Goal: Task Accomplishment & Management: Manage account settings

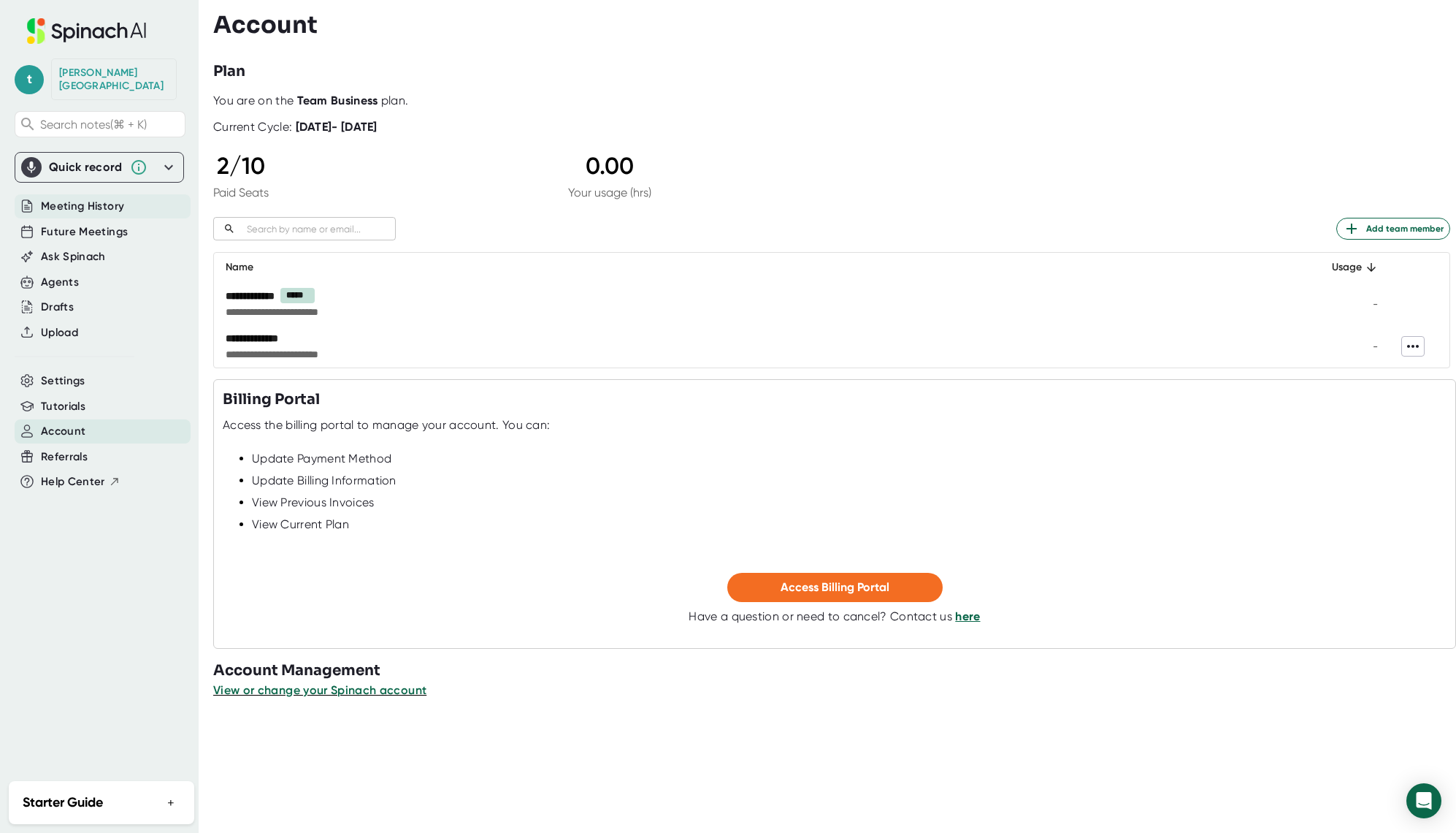
click at [106, 198] on span "Meeting History" at bounding box center [82, 206] width 83 height 17
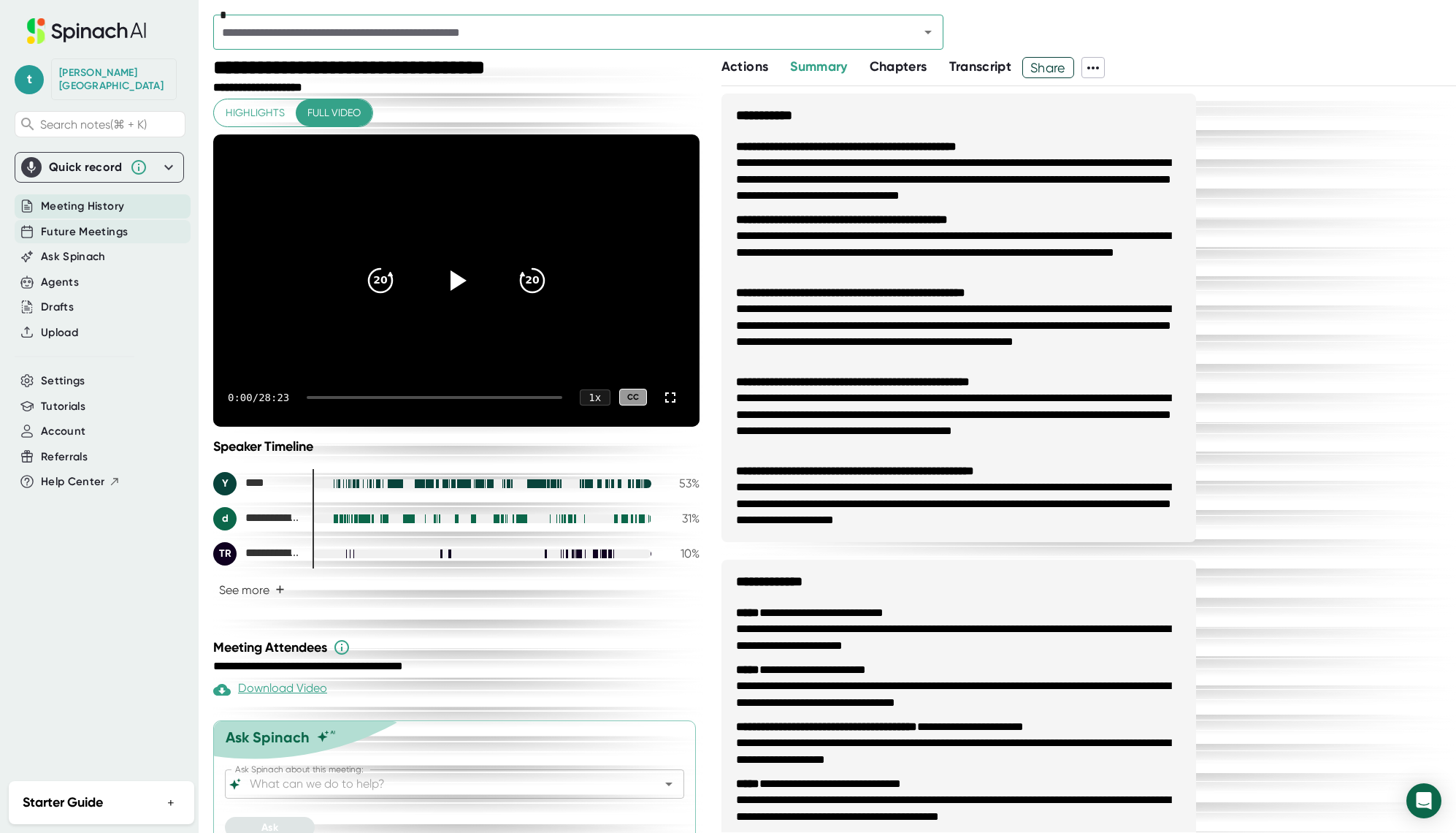
drag, startPoint x: 100, startPoint y: 210, endPoint x: 101, endPoint y: 218, distance: 8.1
click at [101, 220] on div "Future Meetings" at bounding box center [103, 232] width 176 height 24
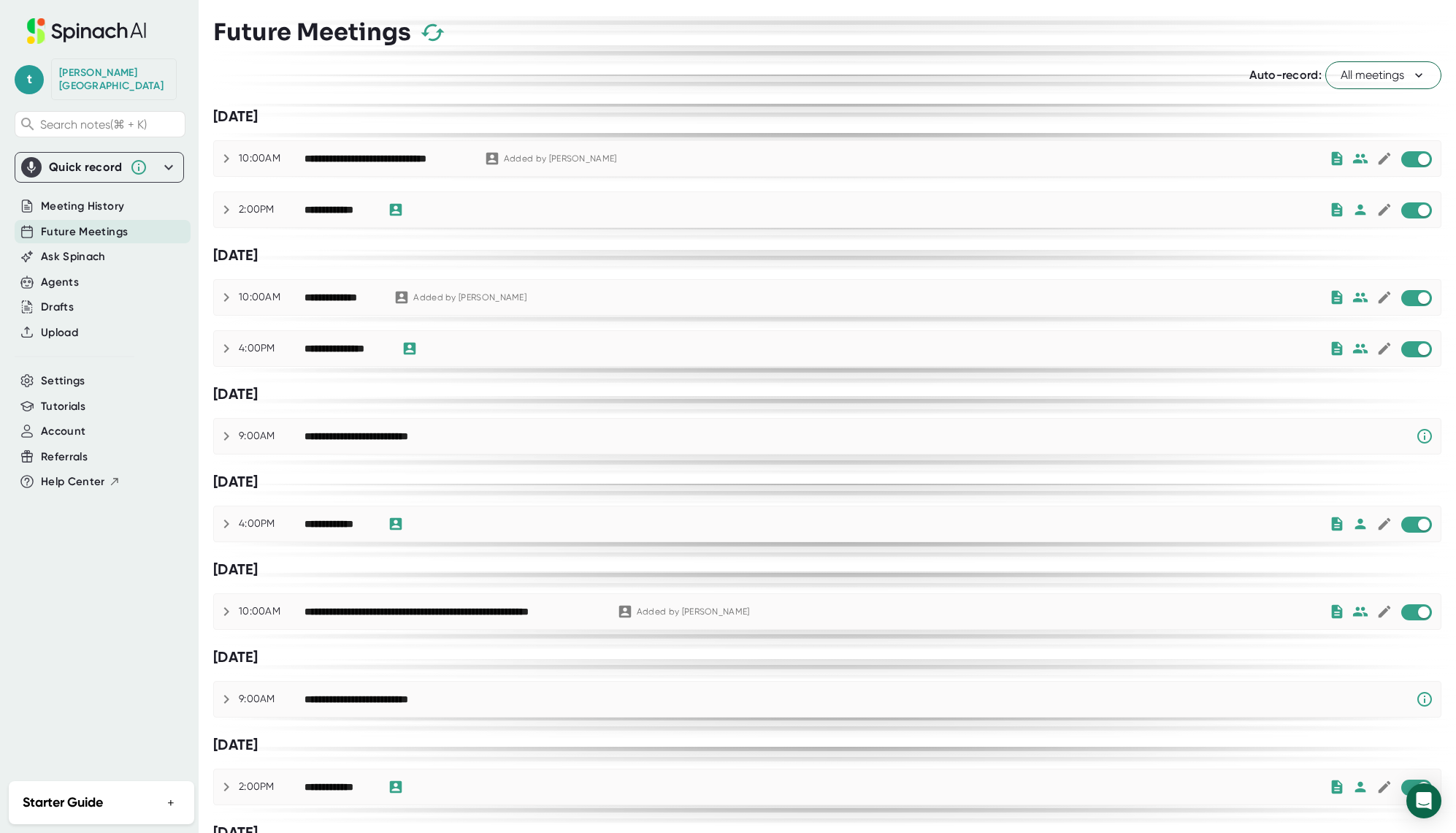
click at [224, 210] on icon at bounding box center [226, 210] width 18 height 18
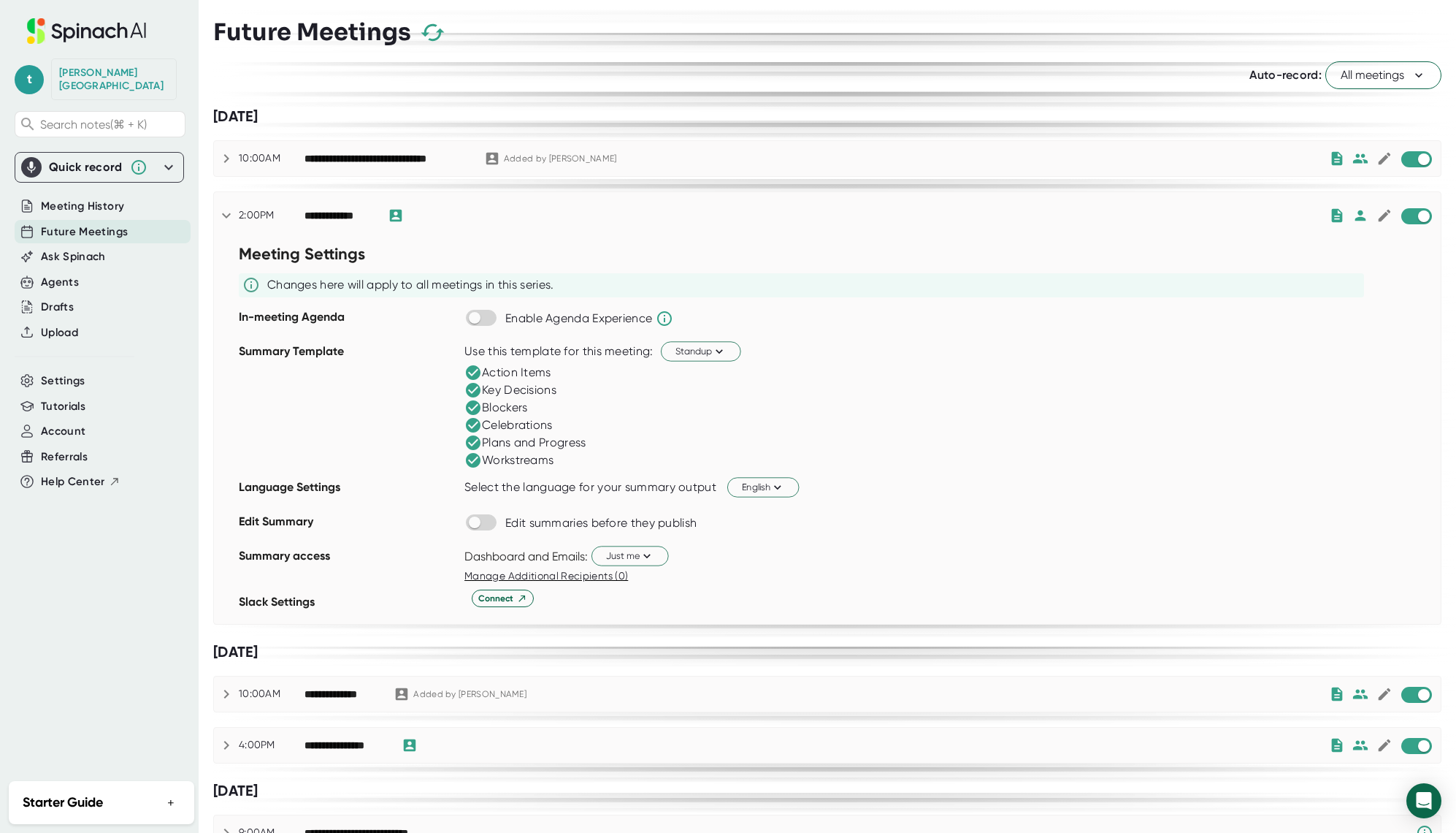
click at [224, 210] on icon at bounding box center [226, 215] width 18 height 18
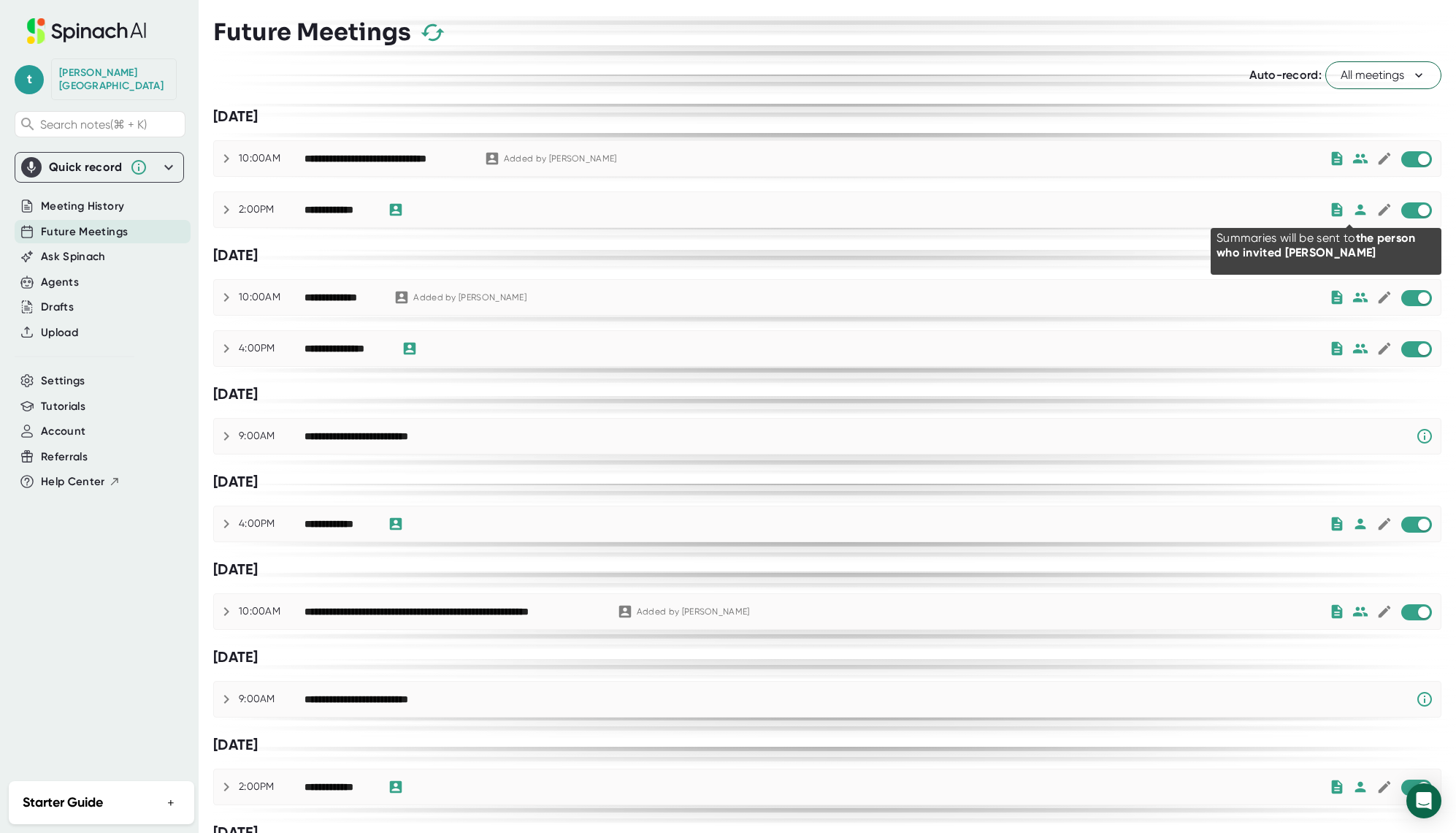
click at [1353, 210] on icon at bounding box center [1360, 210] width 16 height 16
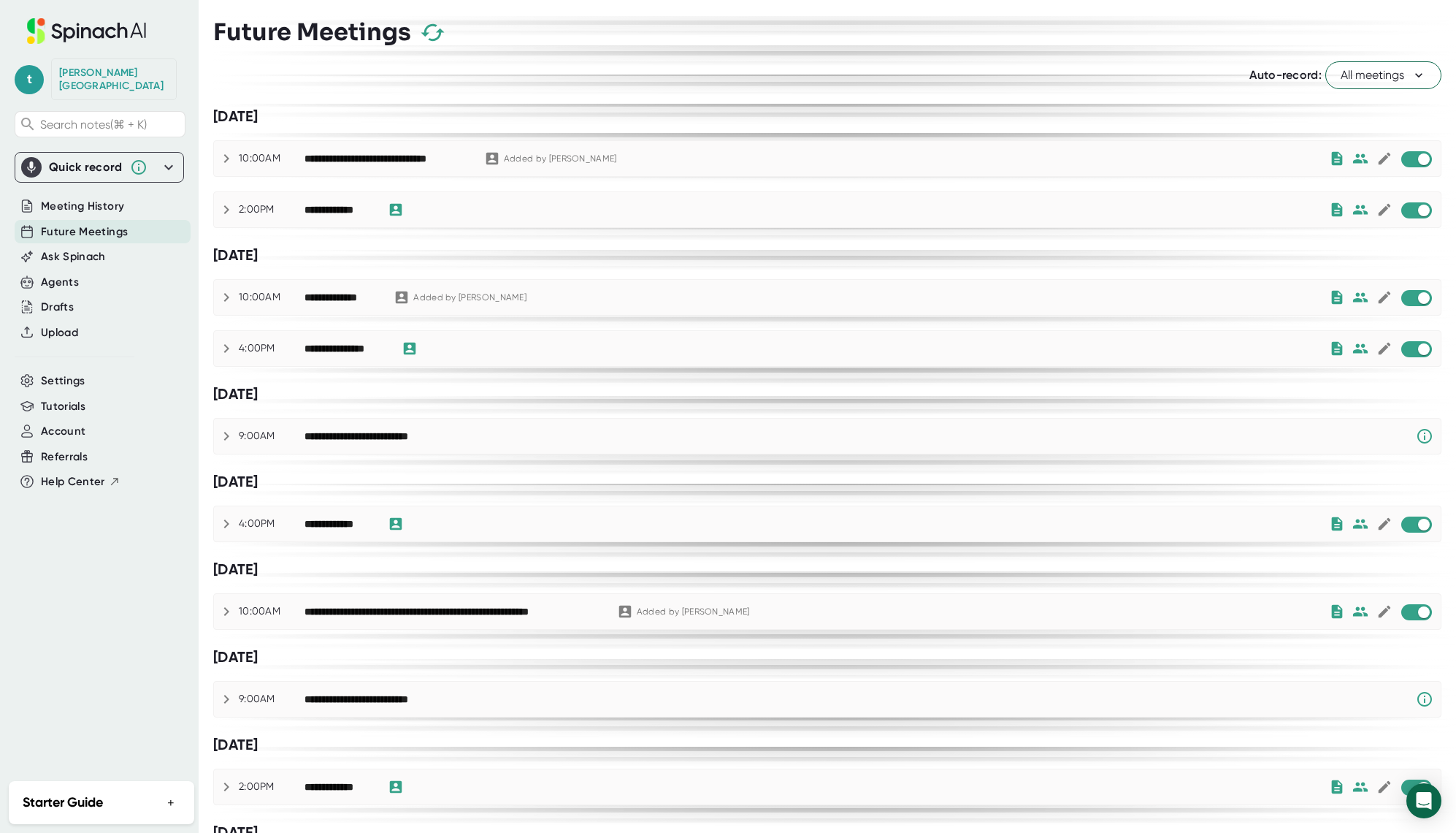
click at [110, 160] on div "Quick record" at bounding box center [86, 167] width 74 height 14
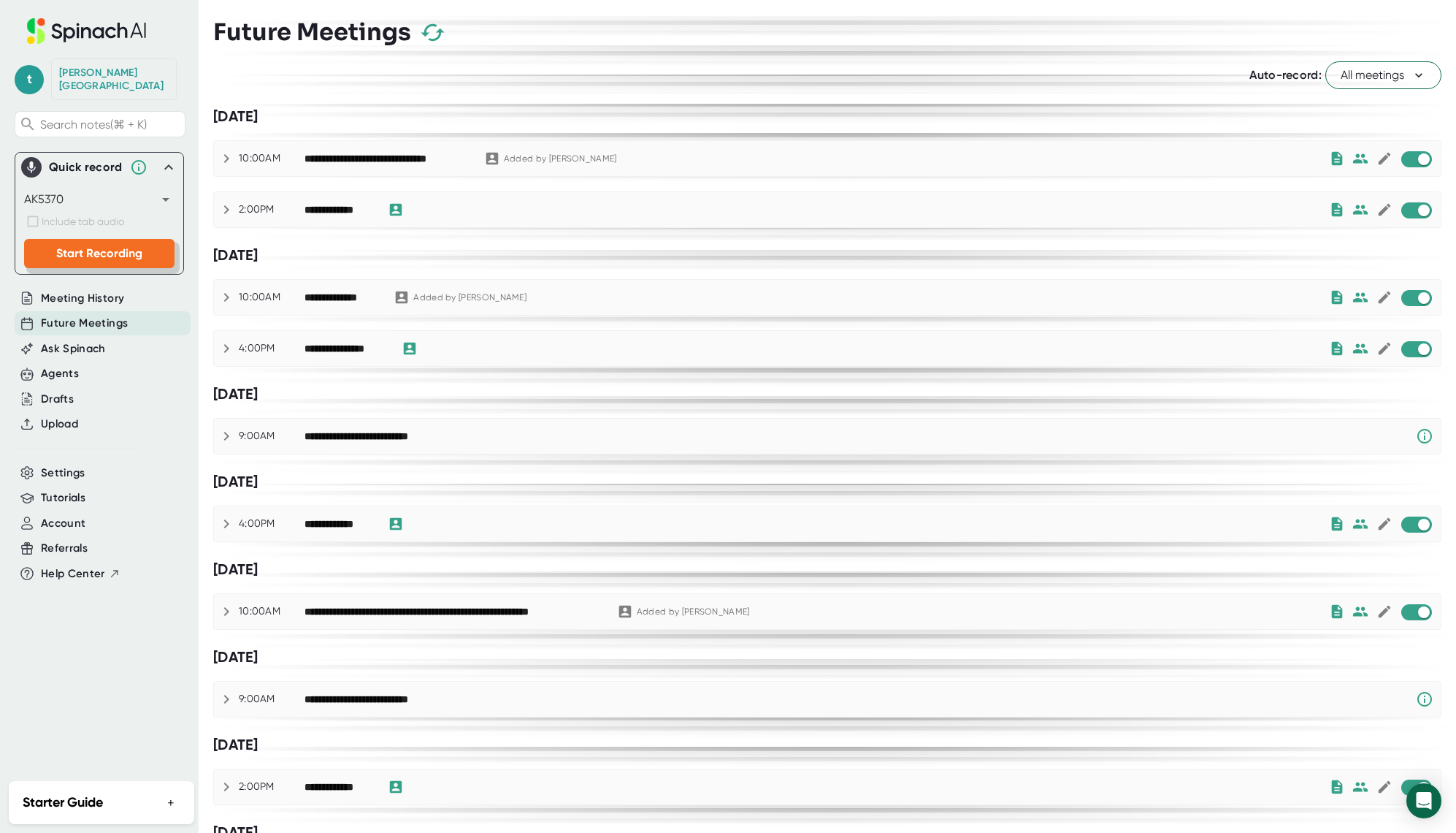
click at [130, 246] on span "Start Recording" at bounding box center [99, 253] width 86 height 14
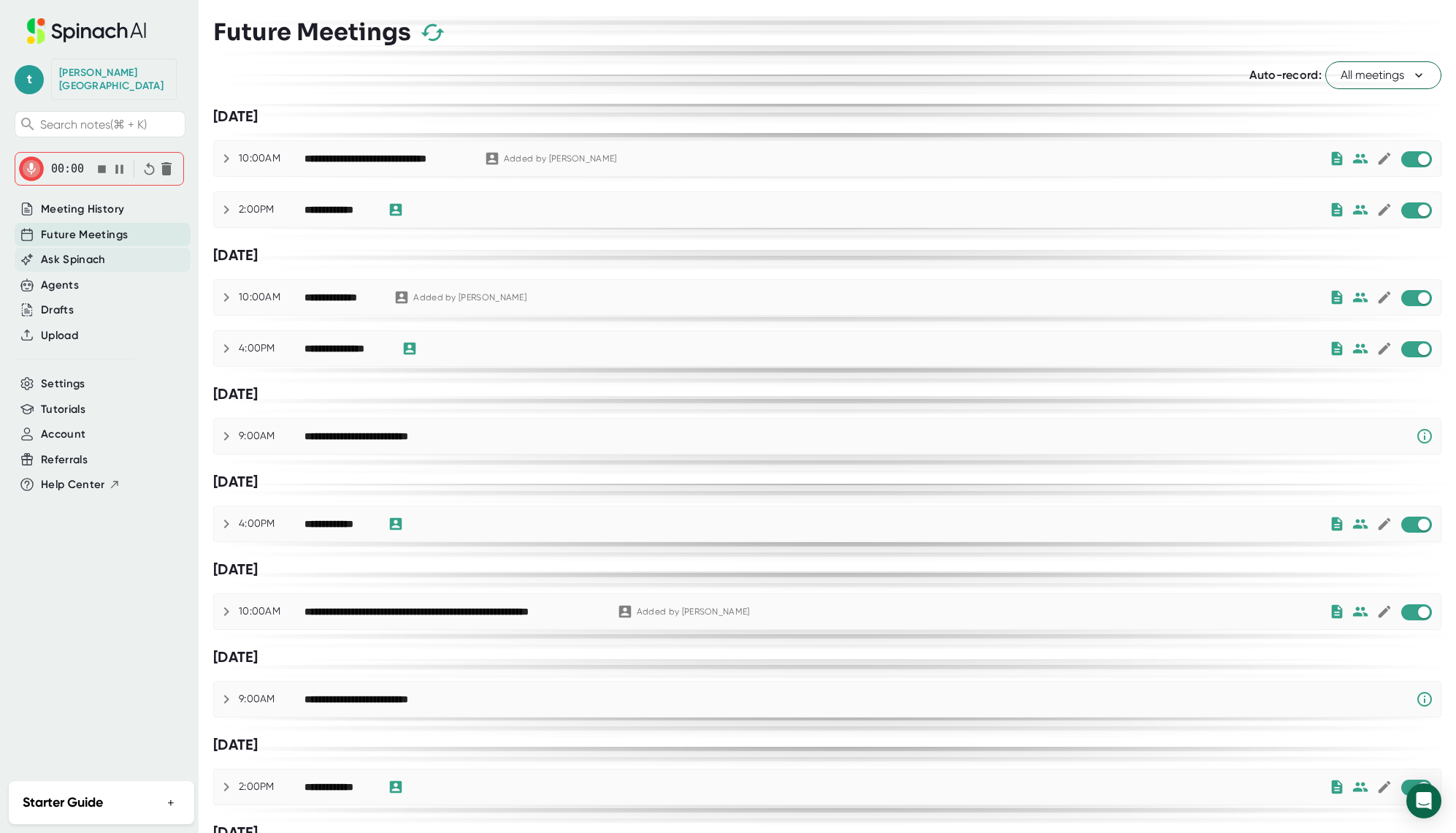
click at [130, 248] on div "Ask Spinach" at bounding box center [103, 260] width 176 height 24
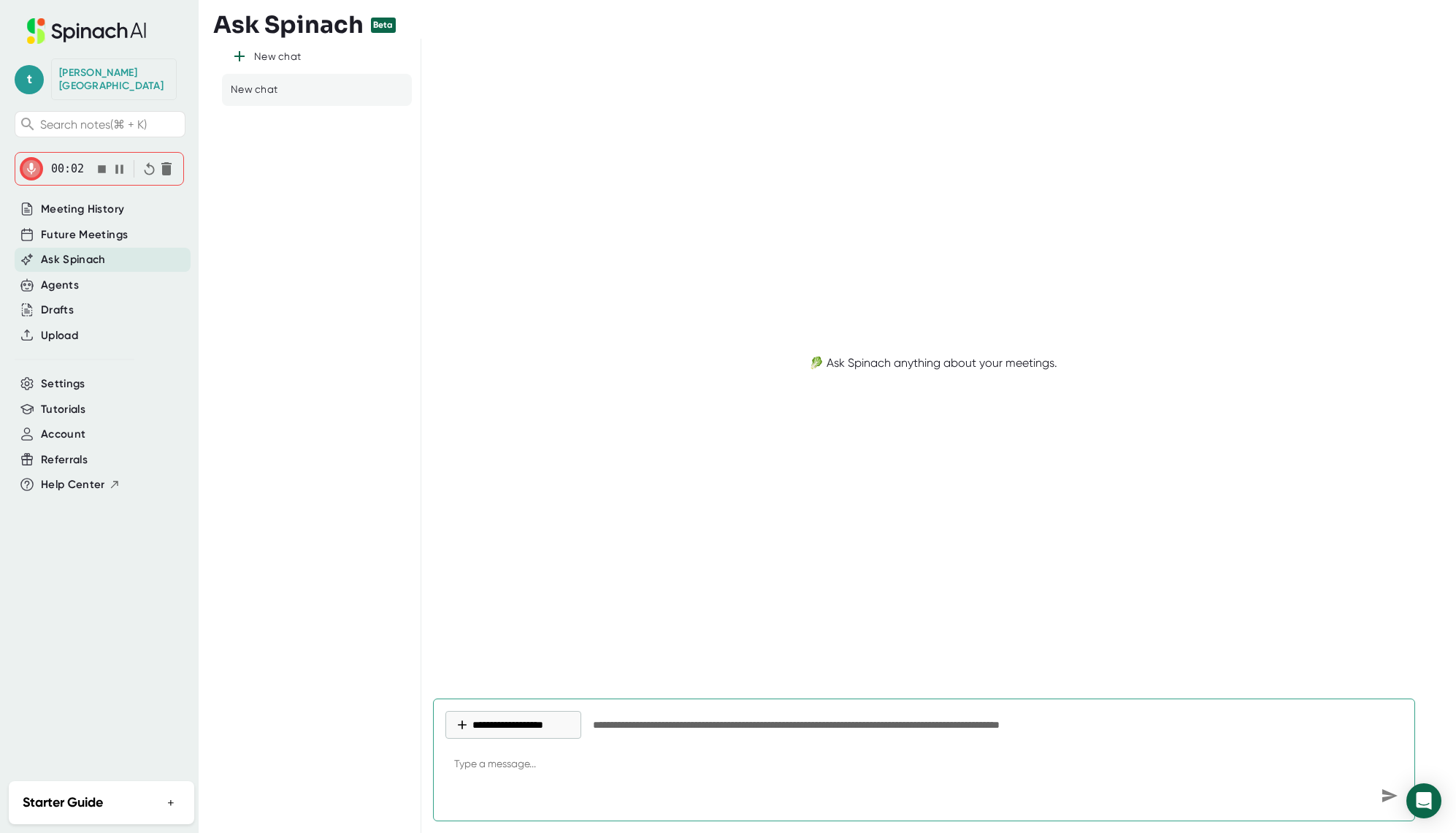
type textarea "x"
click at [168, 162] on icon "button" at bounding box center [166, 169] width 10 height 14
click at [120, 224] on span "Future Meetings" at bounding box center [84, 232] width 86 height 17
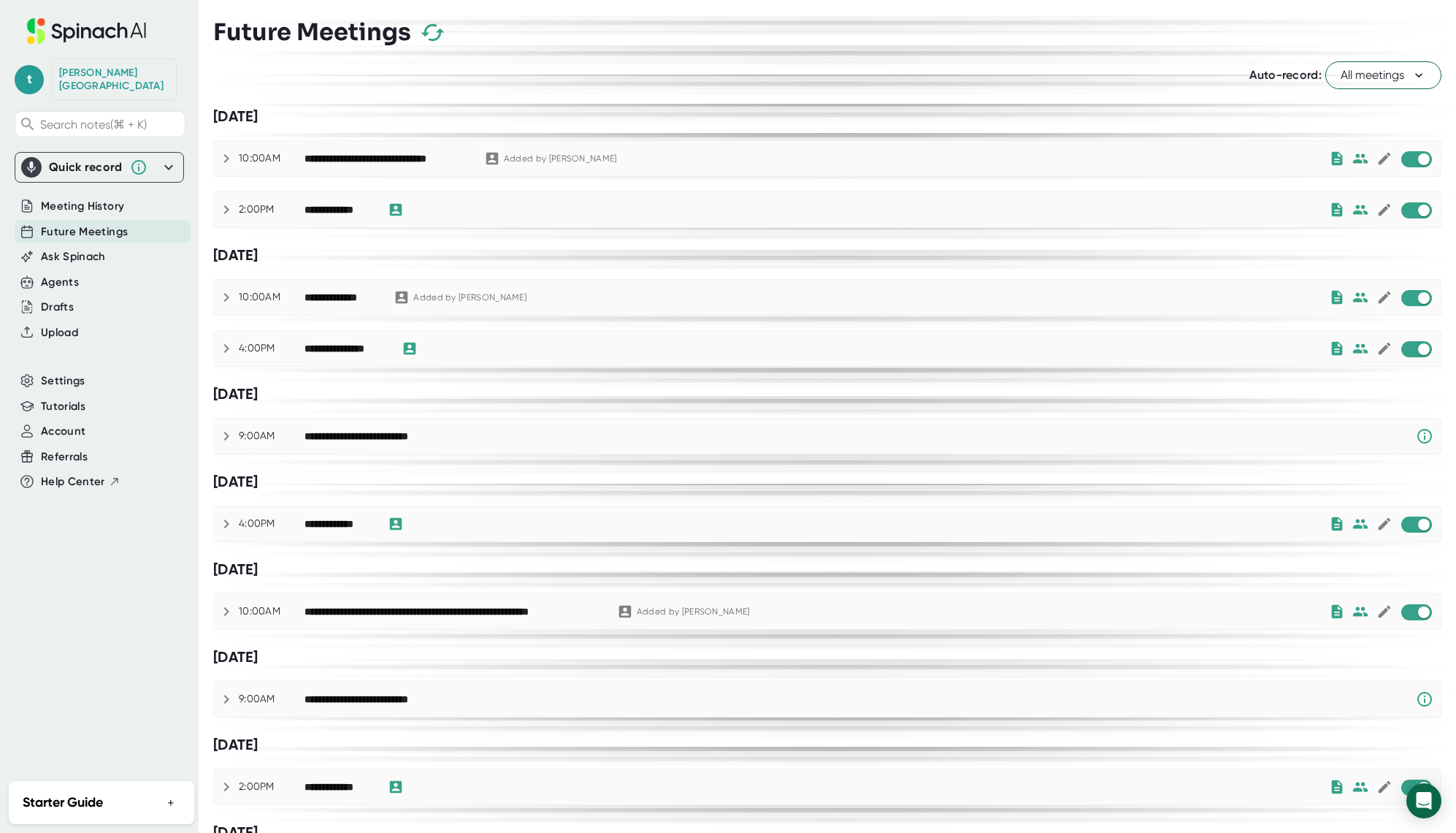
click at [113, 76] on div "[PERSON_NAME]" at bounding box center [114, 79] width 109 height 25
click at [21, 66] on span "t" at bounding box center [29, 80] width 29 height 29
click at [792, 372] on div at bounding box center [728, 416] width 1456 height 833
click at [113, 271] on div "Agents" at bounding box center [103, 282] width 176 height 24
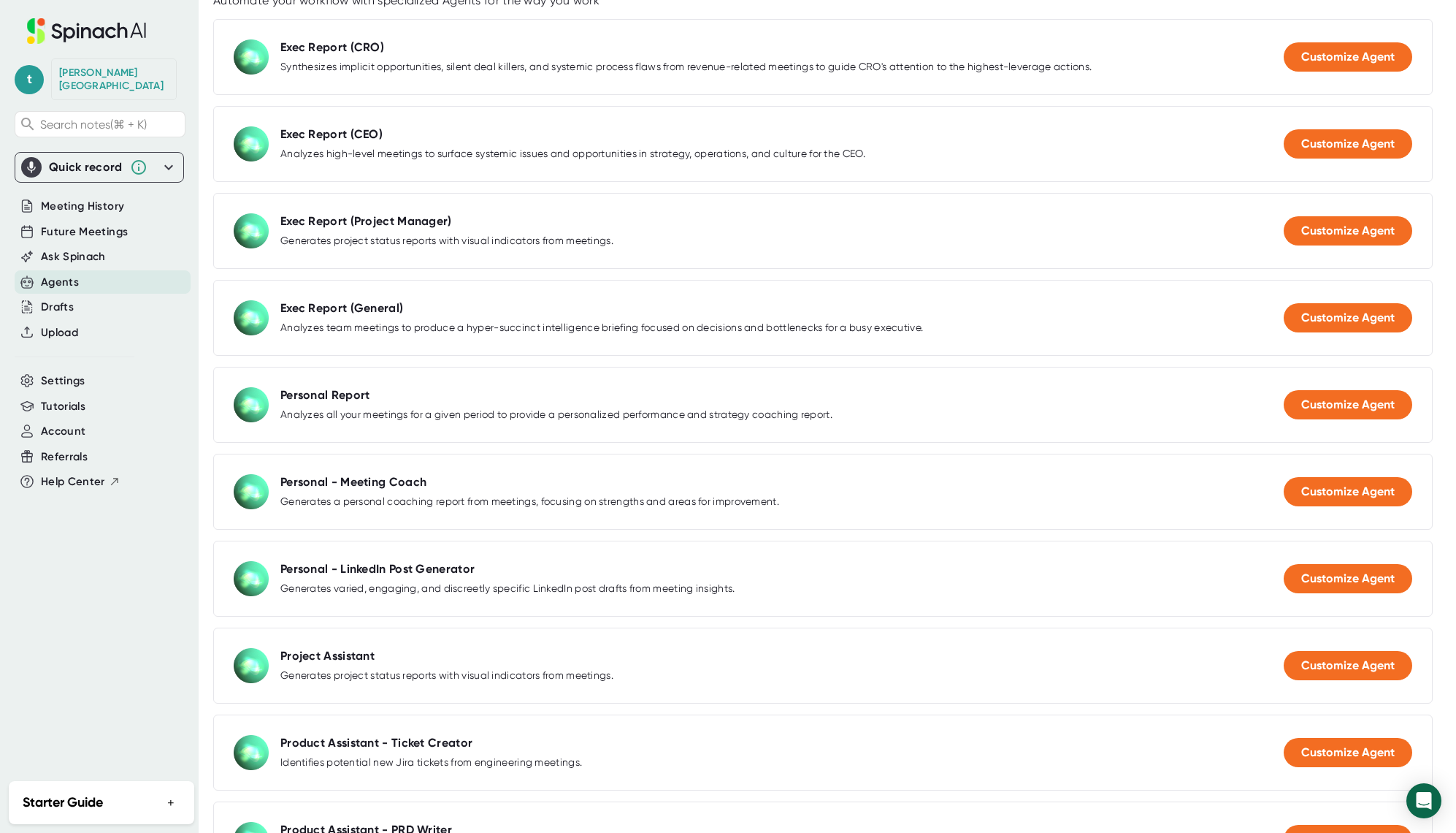
scroll to position [237, 0]
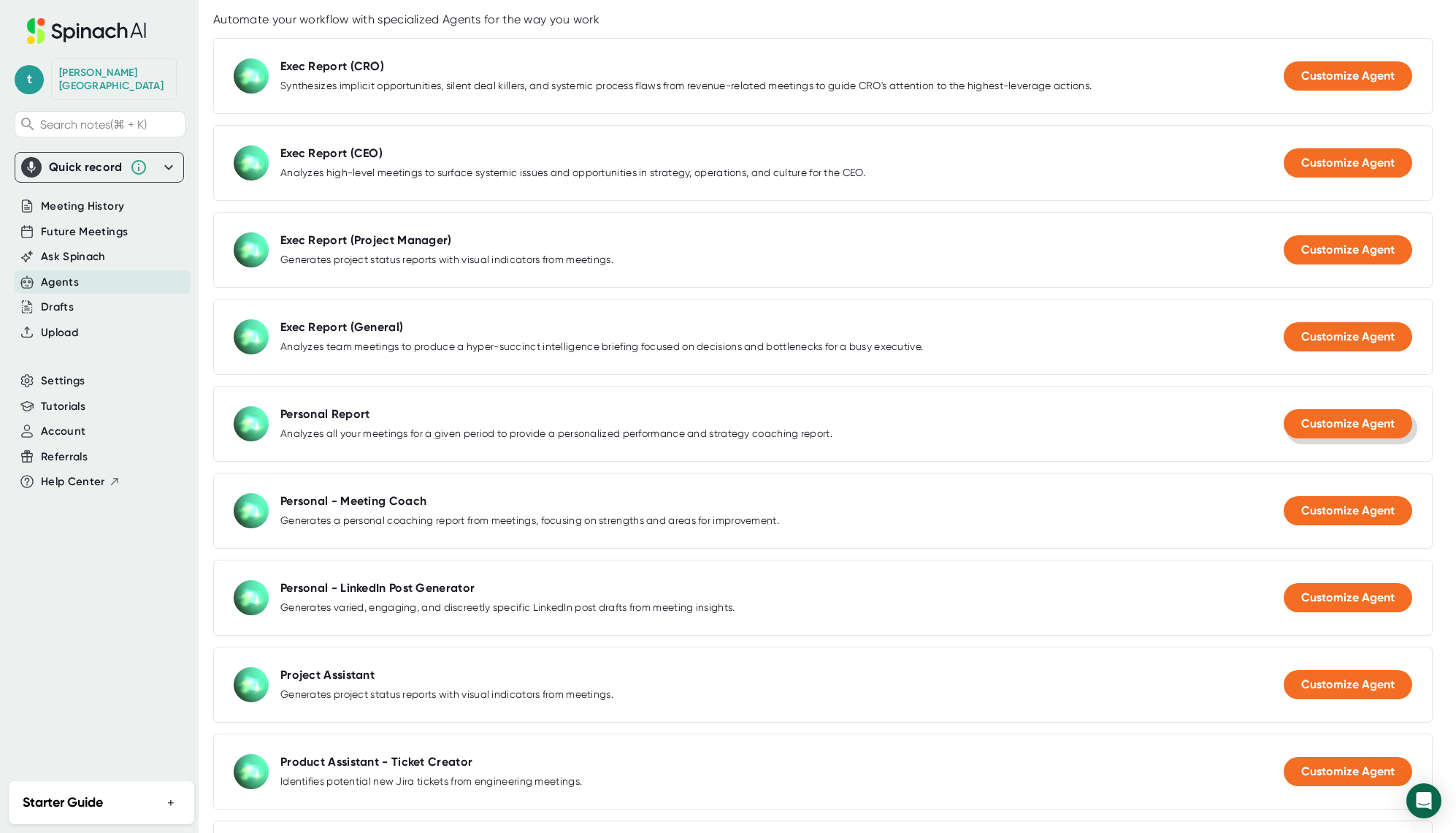
click at [1330, 428] on span "Customize Agent" at bounding box center [1348, 423] width 93 height 14
select select "15:00"
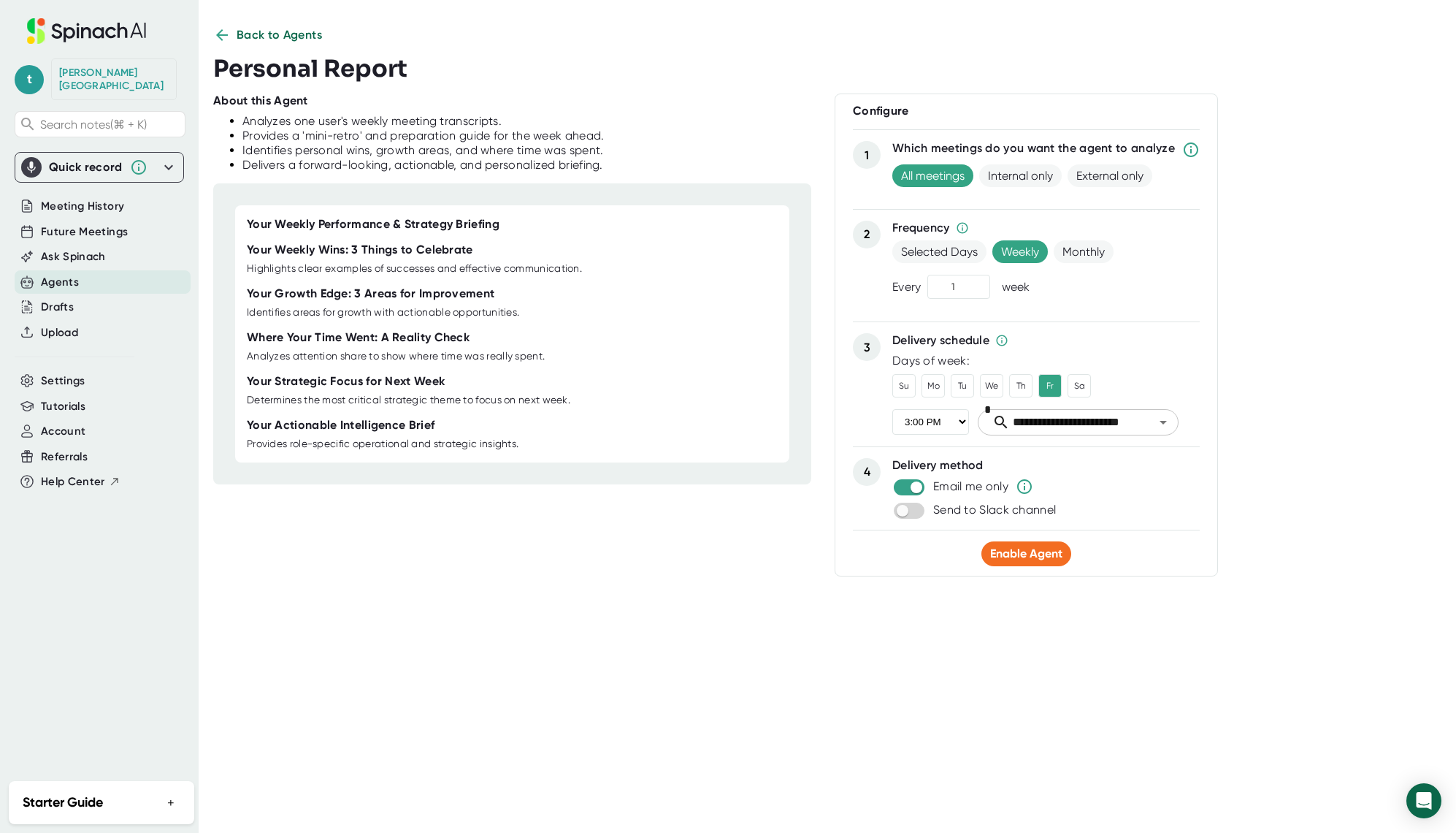
scroll to position [8, 0]
click at [1024, 551] on span "Enable Agent" at bounding box center [1026, 553] width 72 height 14
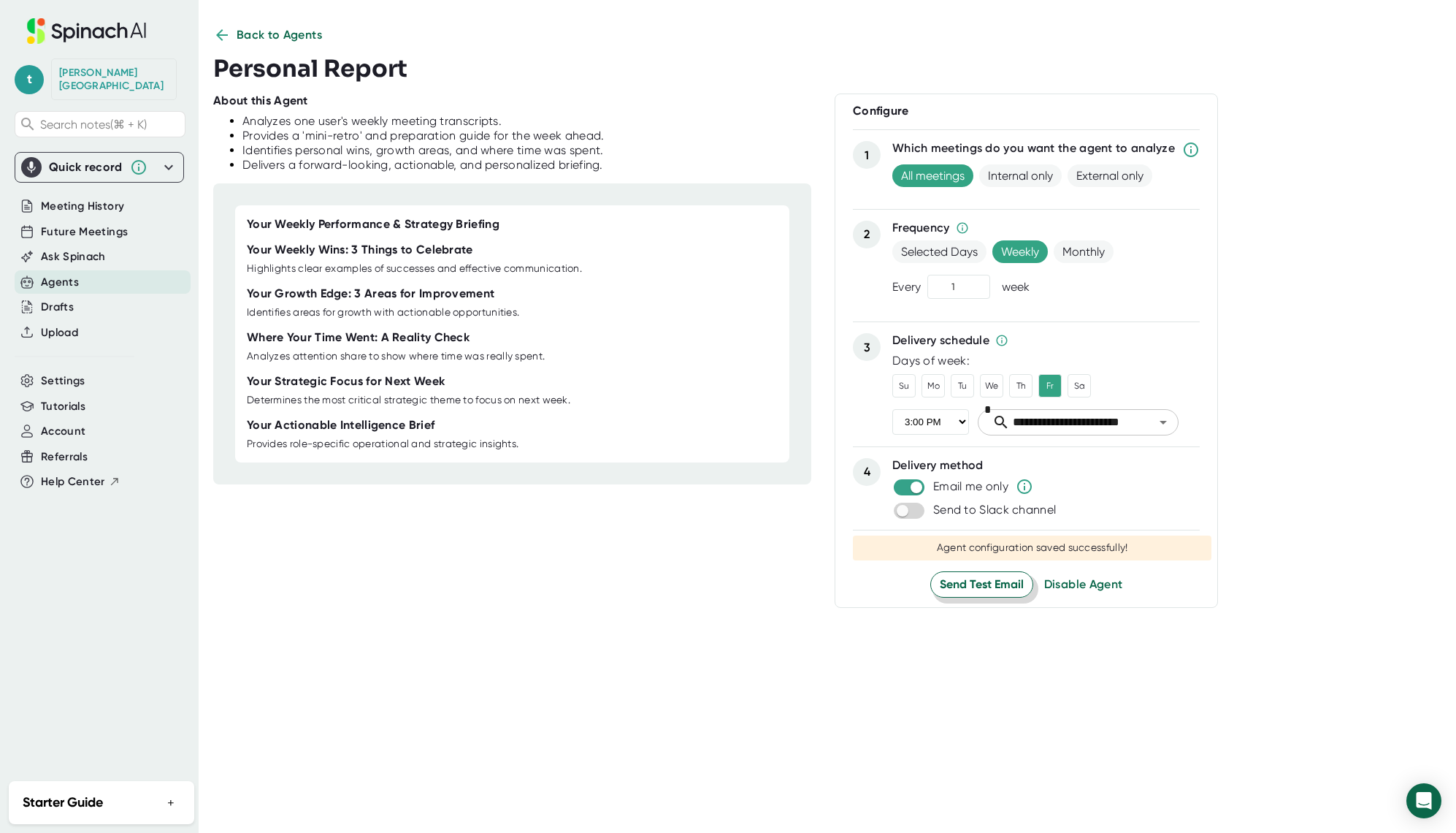
click at [973, 579] on span "Send Test Email" at bounding box center [981, 584] width 84 height 18
click at [265, 34] on span "Back to Agents" at bounding box center [280, 35] width 86 height 18
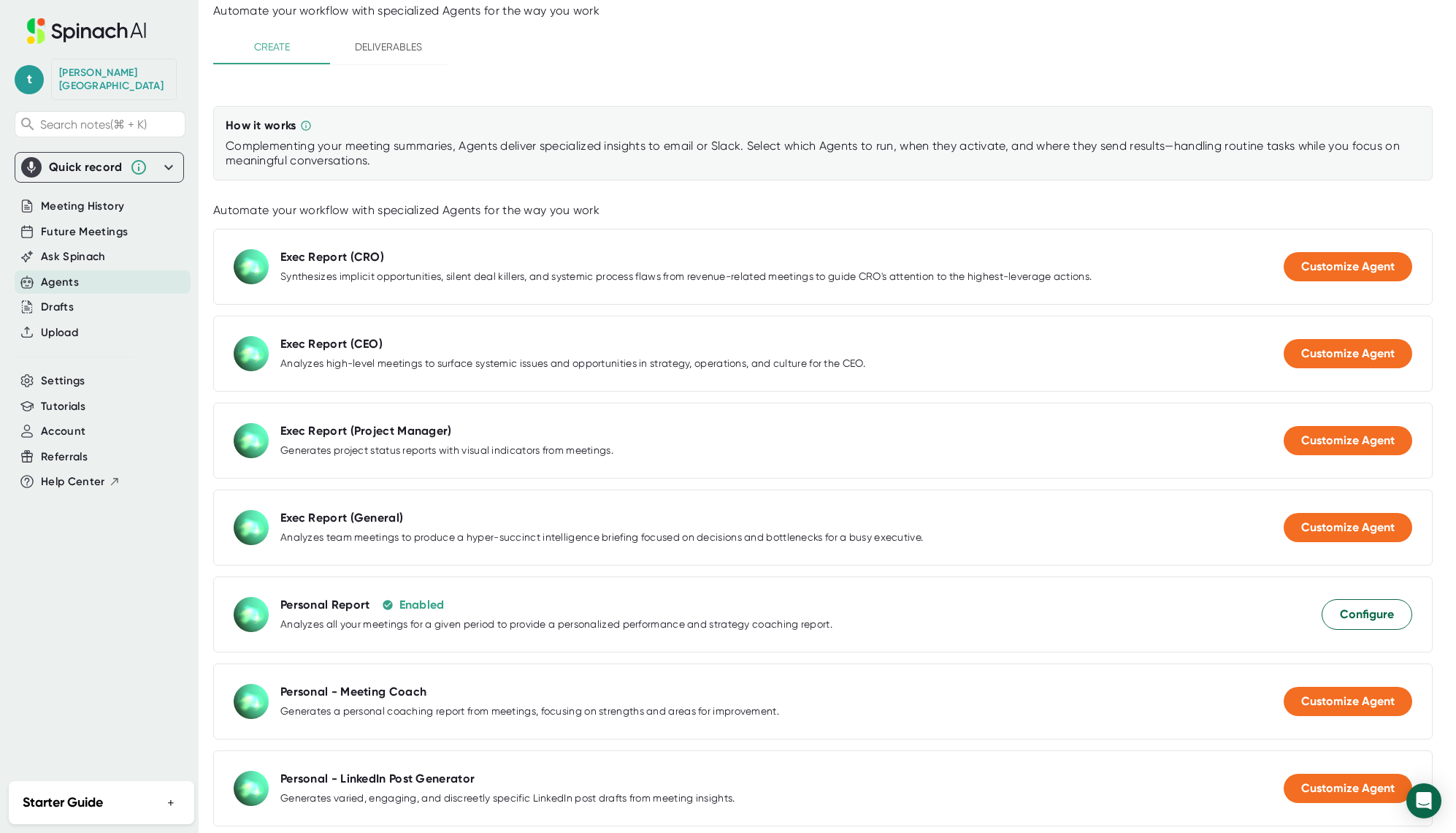
scroll to position [65, 0]
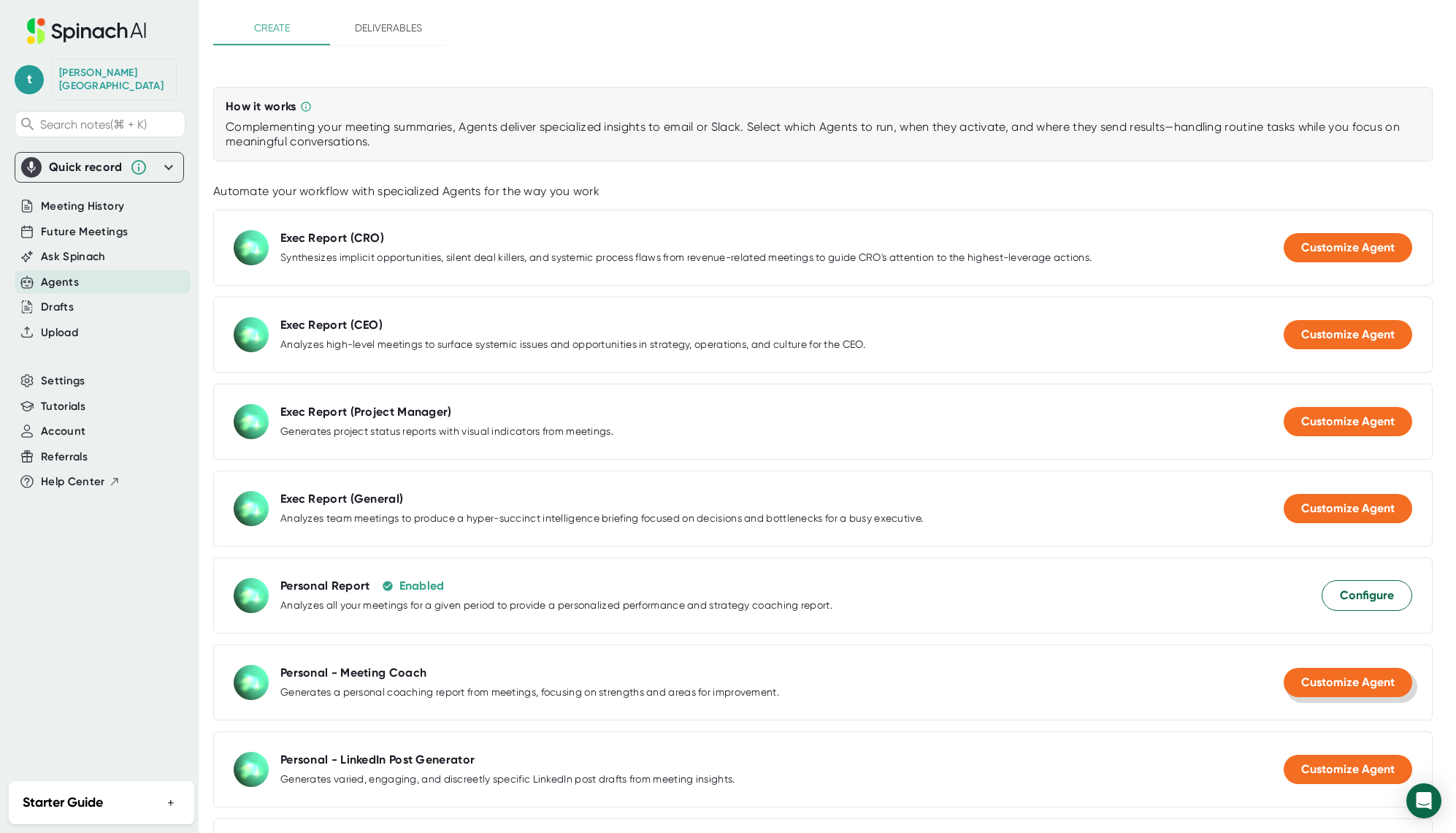
click at [1305, 682] on span "Customize Agent" at bounding box center [1348, 682] width 93 height 14
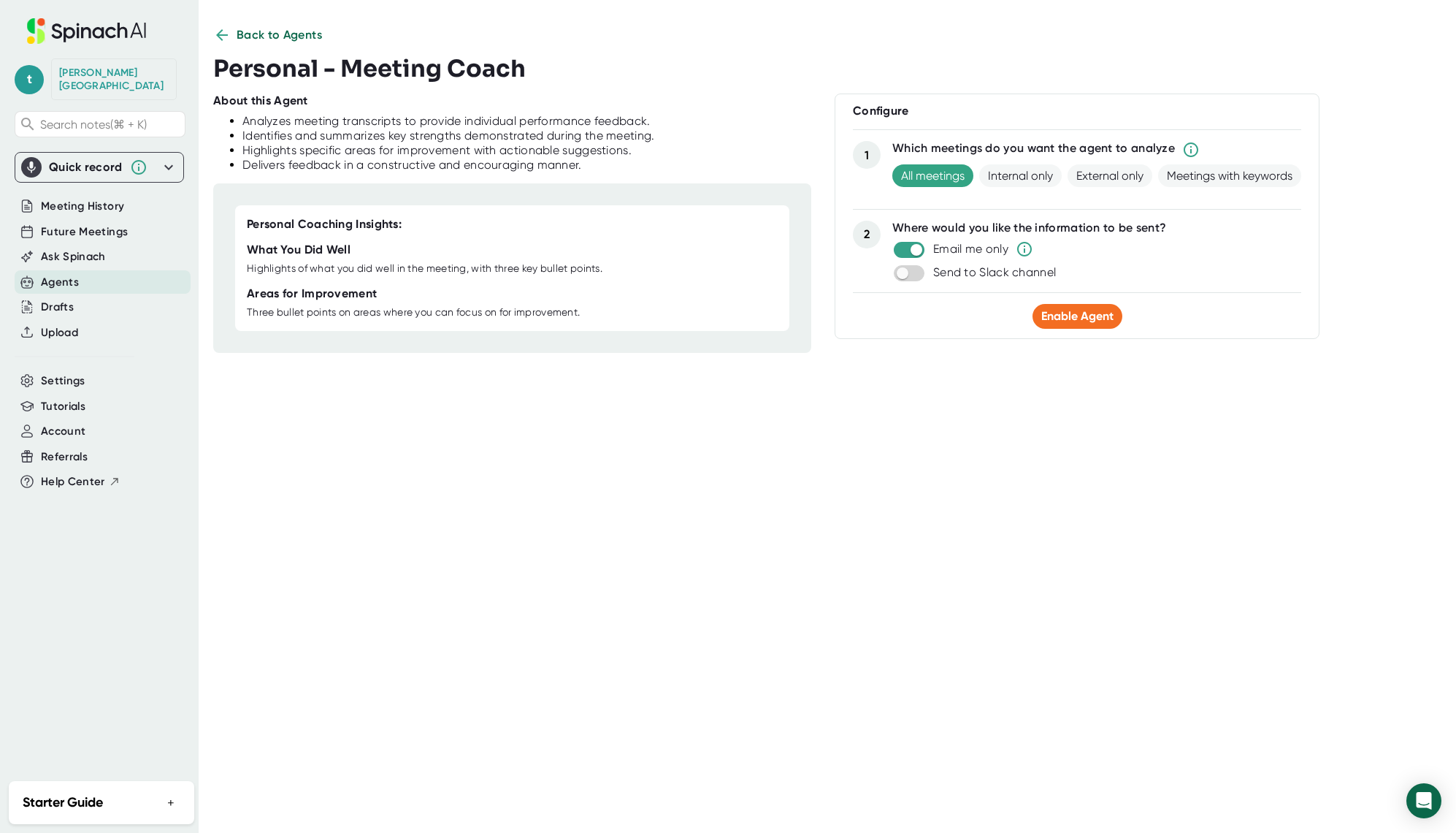
click at [221, 31] on icon at bounding box center [221, 35] width 18 height 18
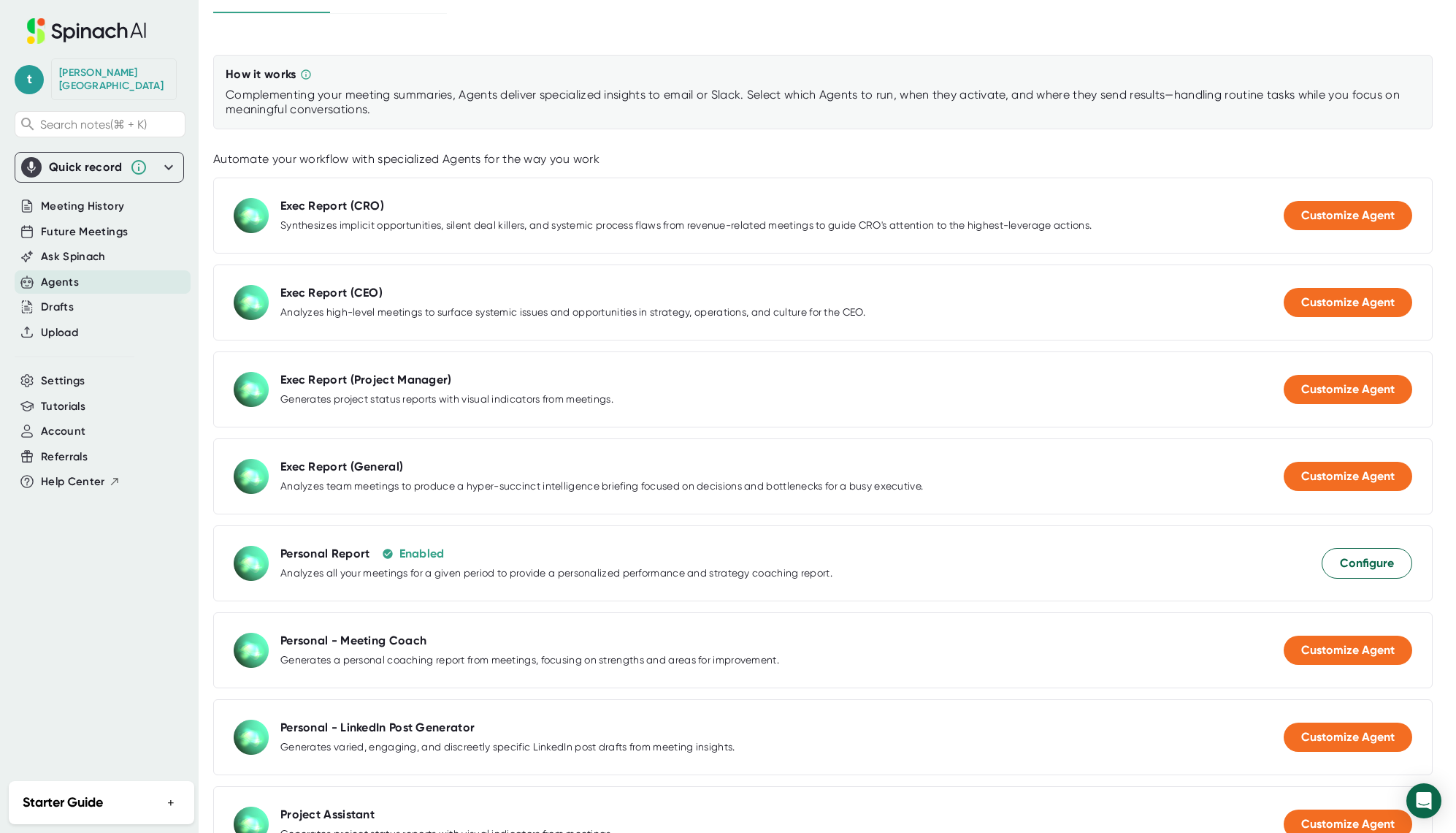
scroll to position [0, 0]
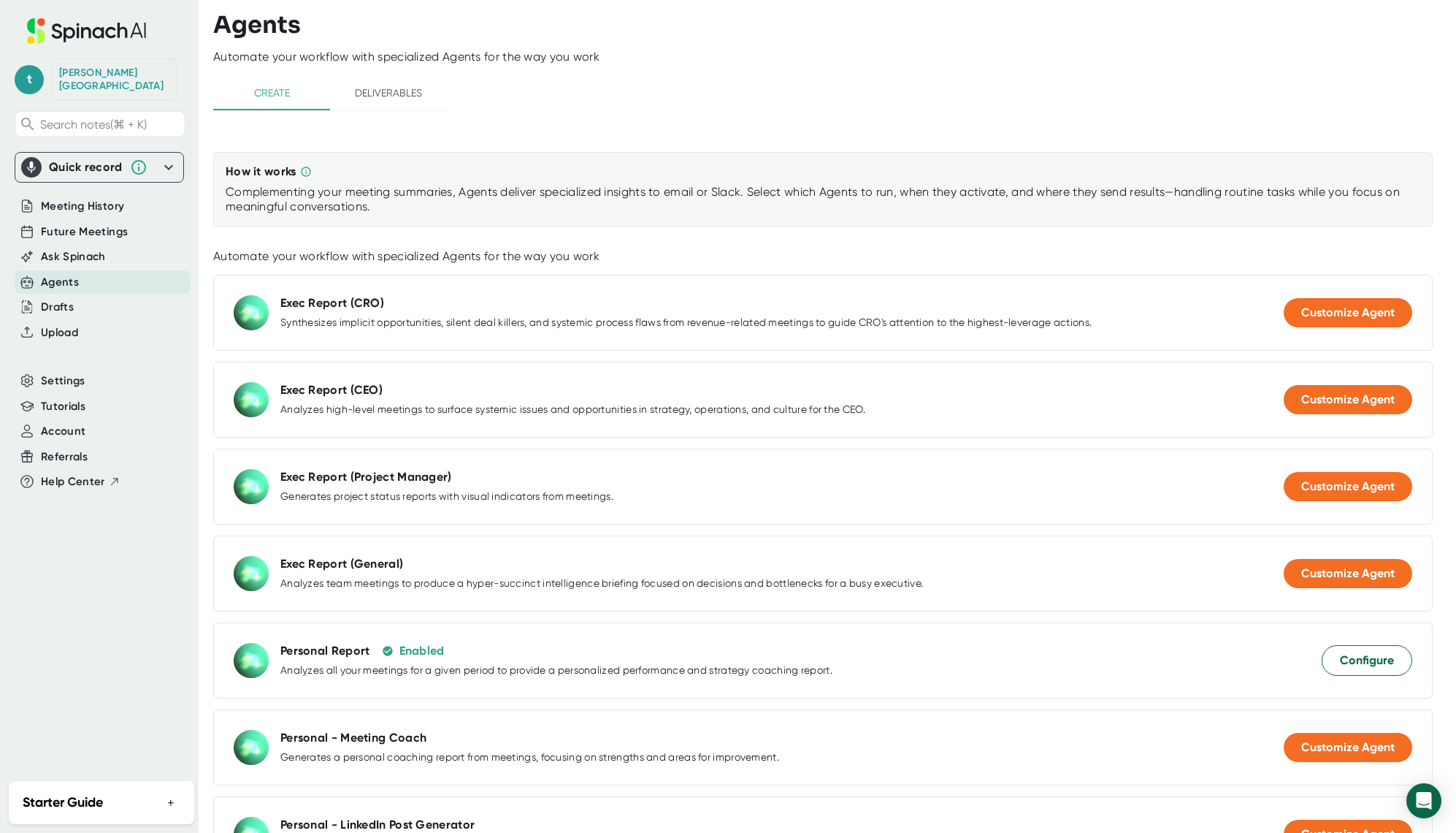
click at [81, 502] on div "t [PERSON_NAME] Search notes (⌘ + K) Quick record AK5370 730DD4FAAD248A26D5AD03…" at bounding box center [99, 386] width 198 height 772
